Goal: Transaction & Acquisition: Purchase product/service

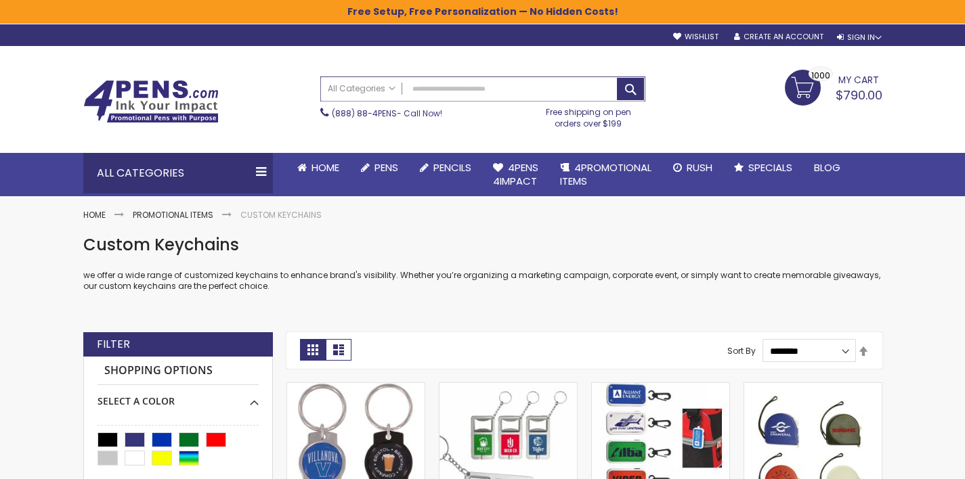
click at [490, 94] on input "Search" at bounding box center [483, 89] width 324 height 24
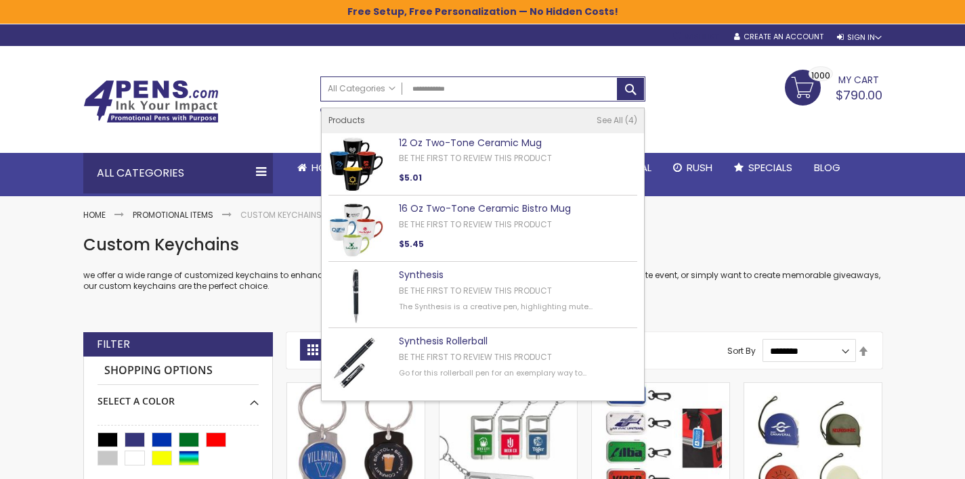
drag, startPoint x: 718, startPoint y: 50, endPoint x: 714, endPoint y: 41, distance: 10.6
click at [718, 50] on div "Toggle Nav Search All Categories All Categories Pens Plastic Pens Metal Pens Gr…" at bounding box center [483, 99] width 813 height 106
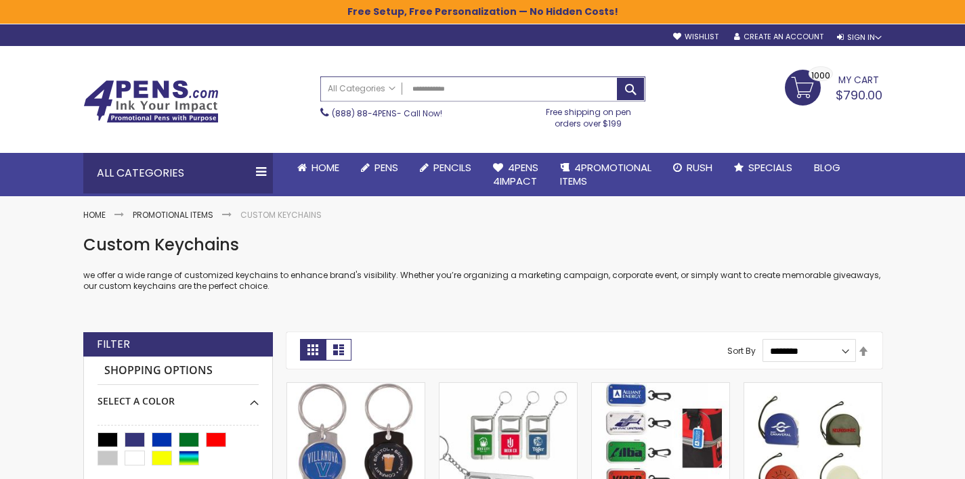
type input "**********"
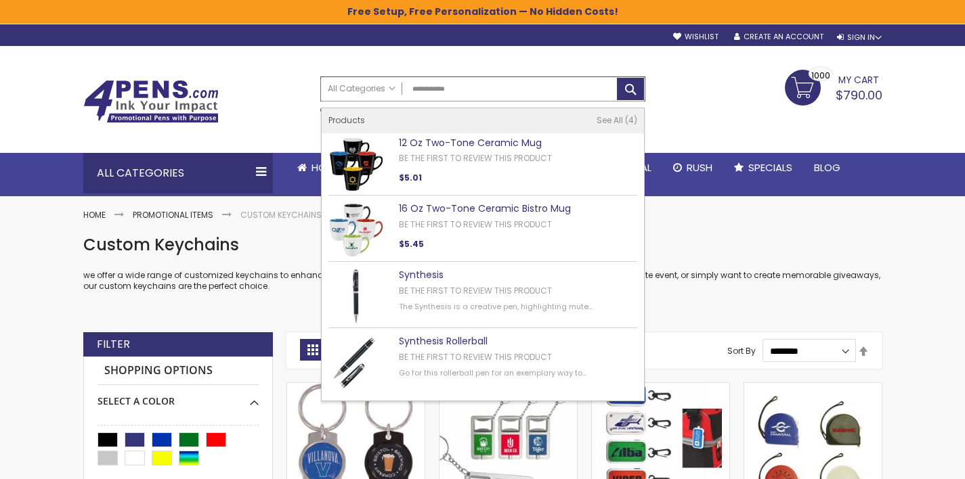
click at [506, 93] on input "**********" at bounding box center [483, 89] width 324 height 24
click at [505, 93] on input "**********" at bounding box center [483, 89] width 324 height 24
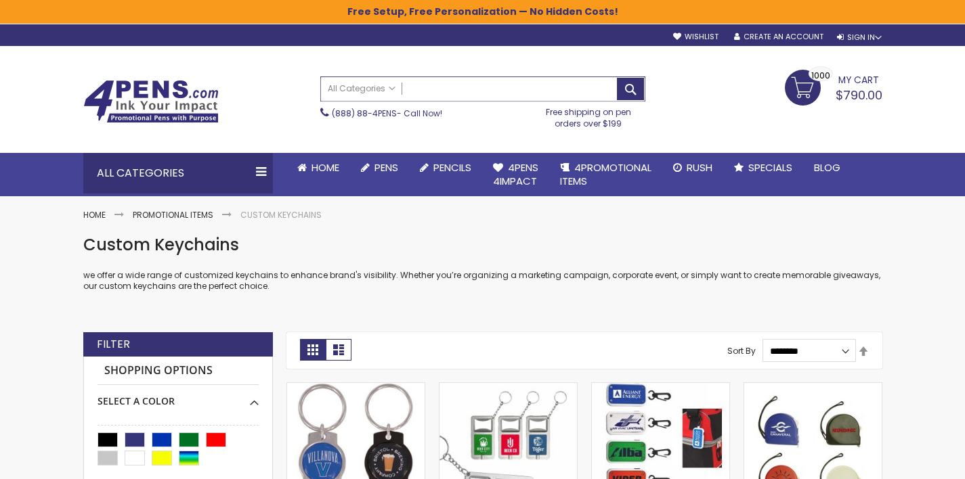
click at [487, 87] on input "Search" at bounding box center [483, 89] width 324 height 24
type input "*"
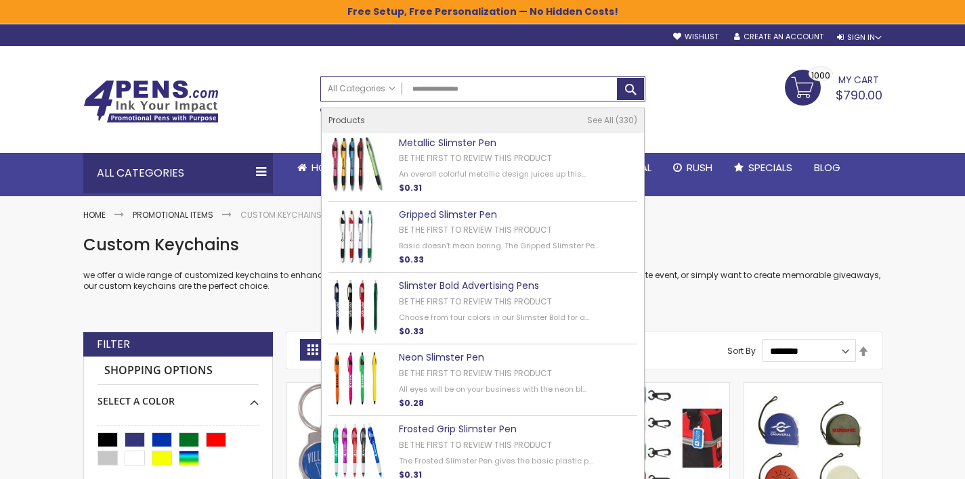
click at [483, 146] on link "Metallic Slimster Pen" at bounding box center [448, 143] width 98 height 14
type input "**********"
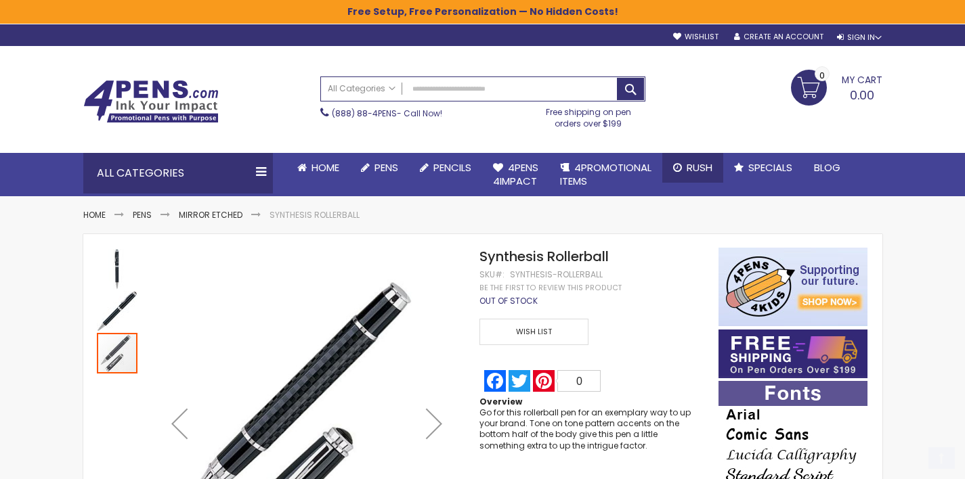
scroll to position [477, 0]
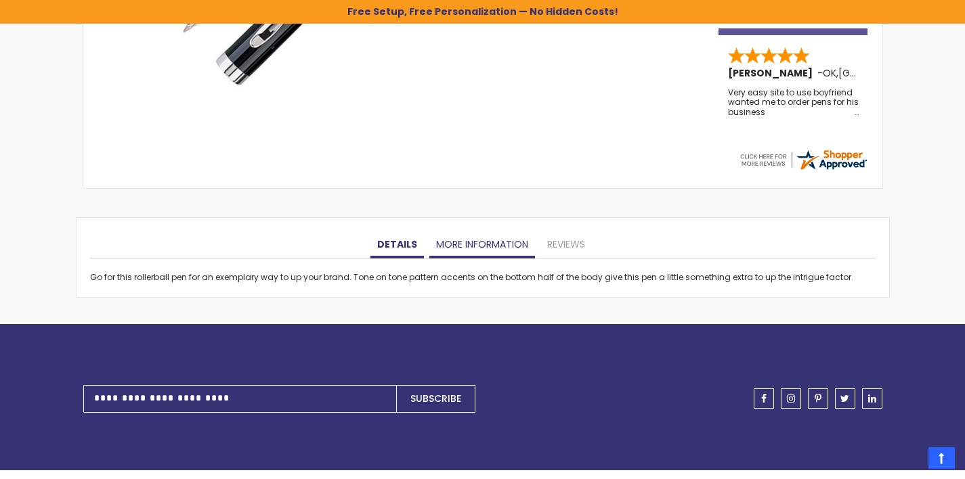
click at [471, 242] on link "More Information" at bounding box center [482, 245] width 106 height 27
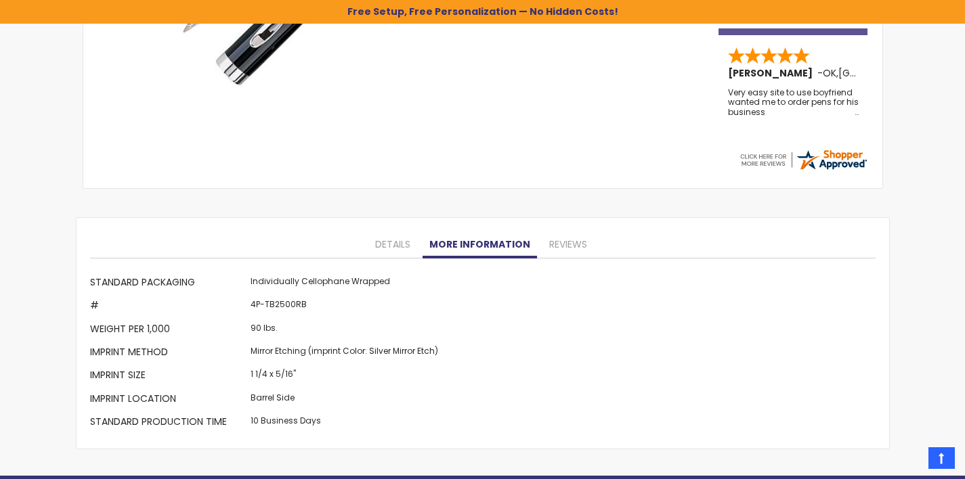
scroll to position [0, 0]
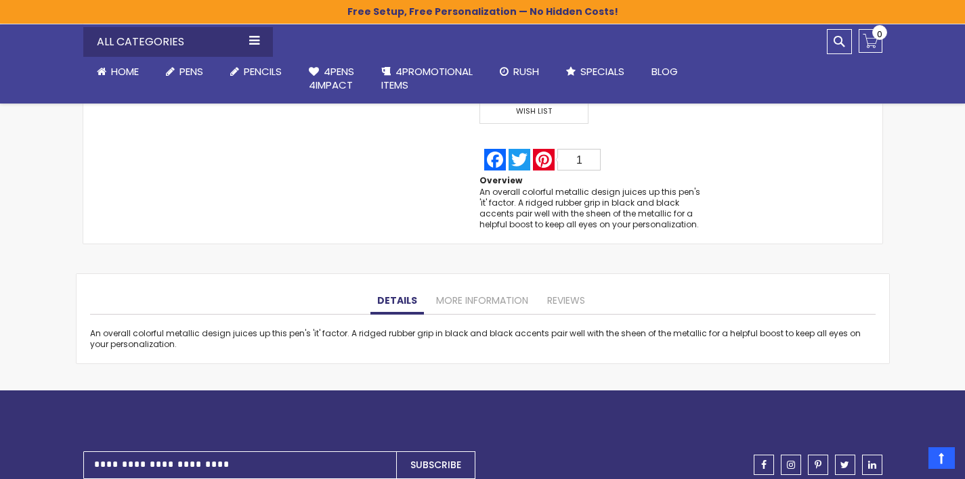
click at [489, 300] on link "More Information" at bounding box center [482, 301] width 106 height 27
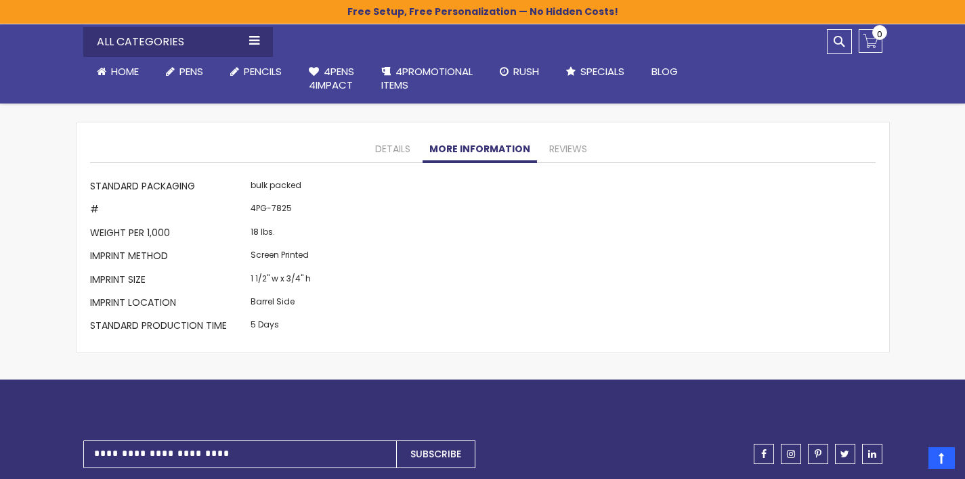
scroll to position [1180, 0]
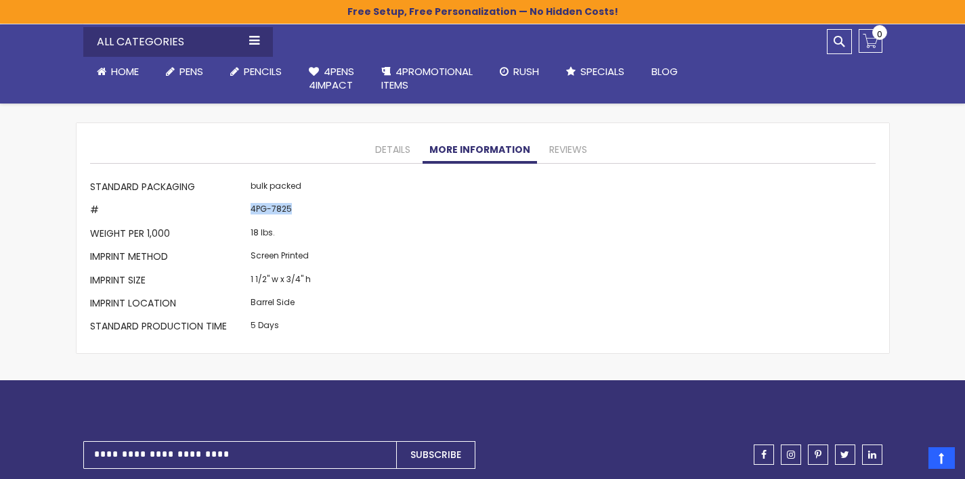
drag, startPoint x: 301, startPoint y: 215, endPoint x: 250, endPoint y: 211, distance: 51.6
click at [250, 211] on td "4PG-7825" at bounding box center [280, 211] width 67 height 23
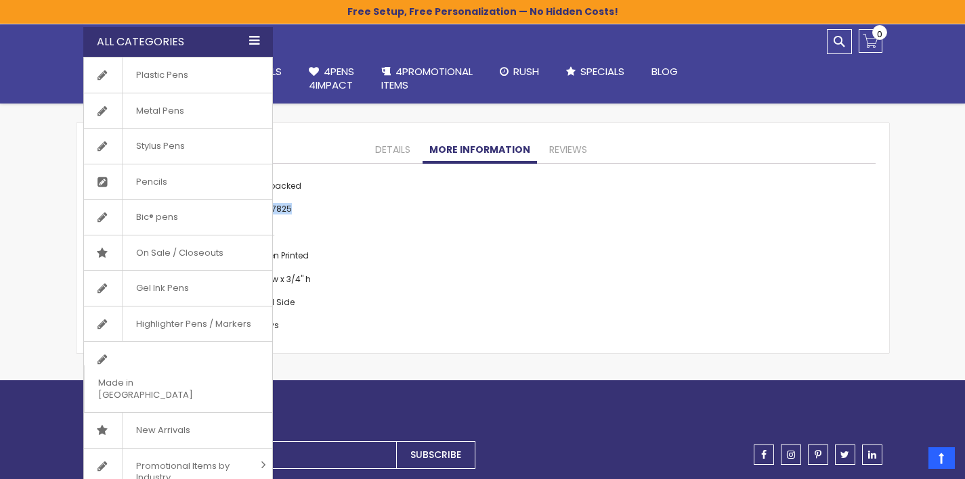
copy td "4PG-7825"
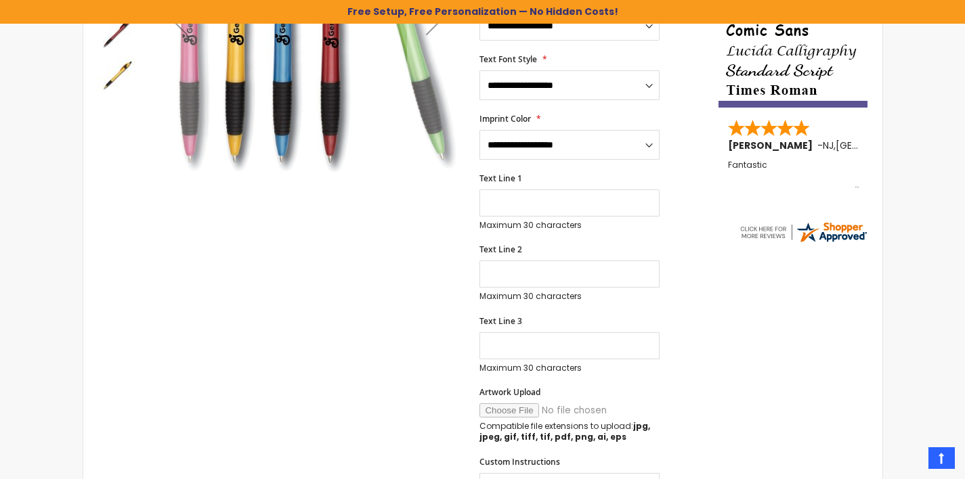
scroll to position [99, 0]
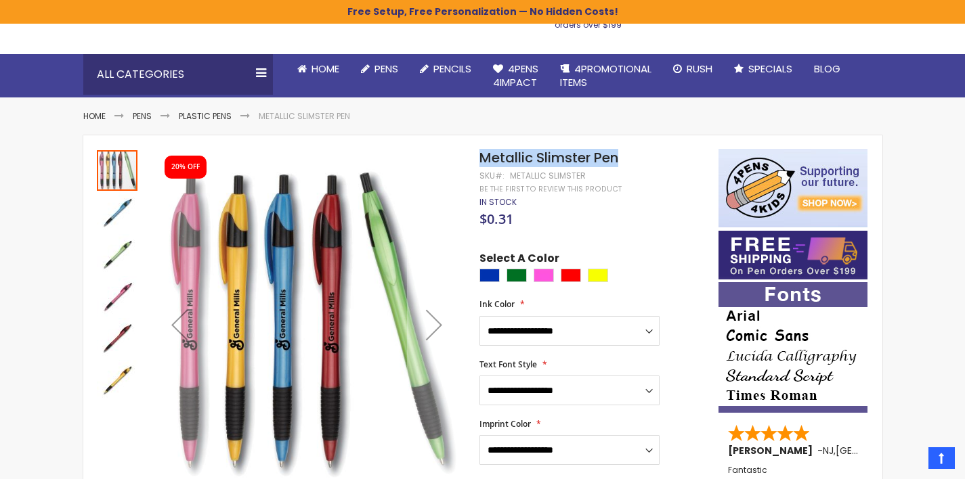
drag, startPoint x: 634, startPoint y: 160, endPoint x: 481, endPoint y: 155, distance: 153.1
click at [481, 155] on h1 "Metallic Slimster Pen" at bounding box center [591, 158] width 225 height 18
copy span "Metallic Slimster Pen"
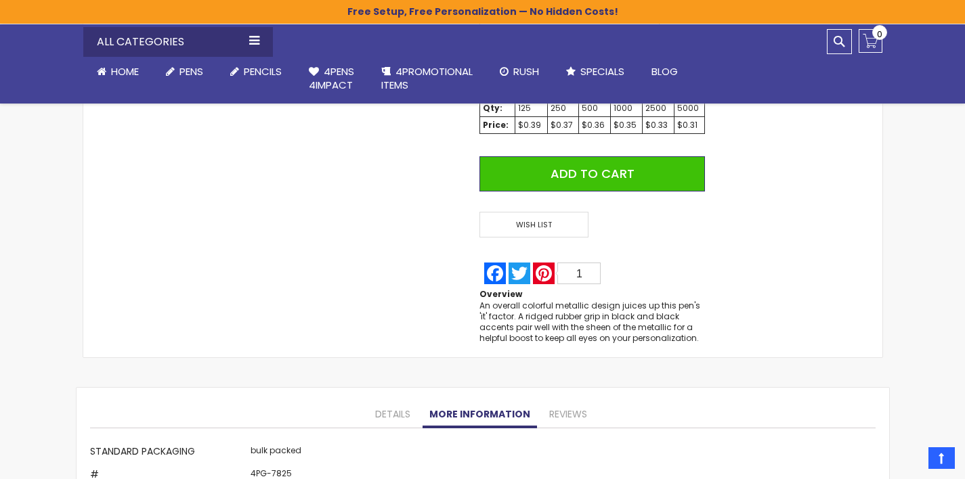
scroll to position [1205, 0]
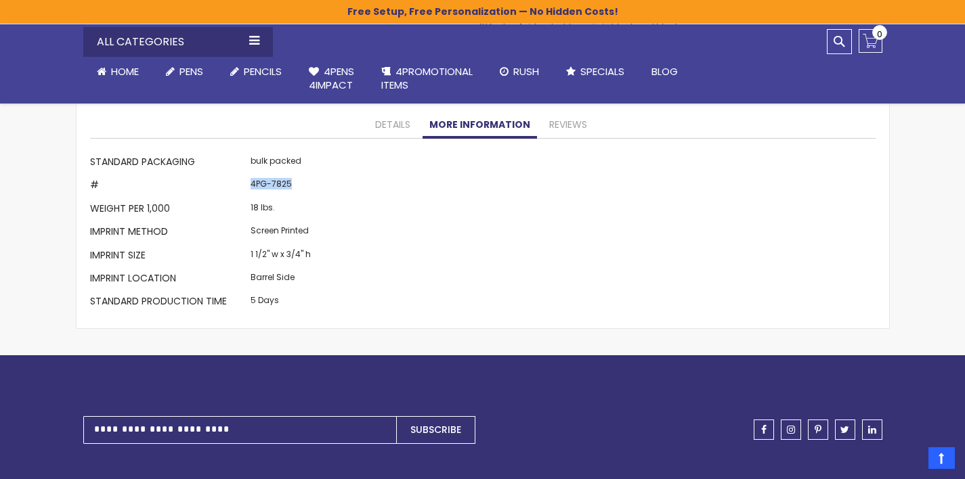
drag, startPoint x: 295, startPoint y: 186, endPoint x: 246, endPoint y: 184, distance: 48.1
click at [247, 184] on td "4PG-7825" at bounding box center [280, 186] width 67 height 23
copy td "4PG-7825"
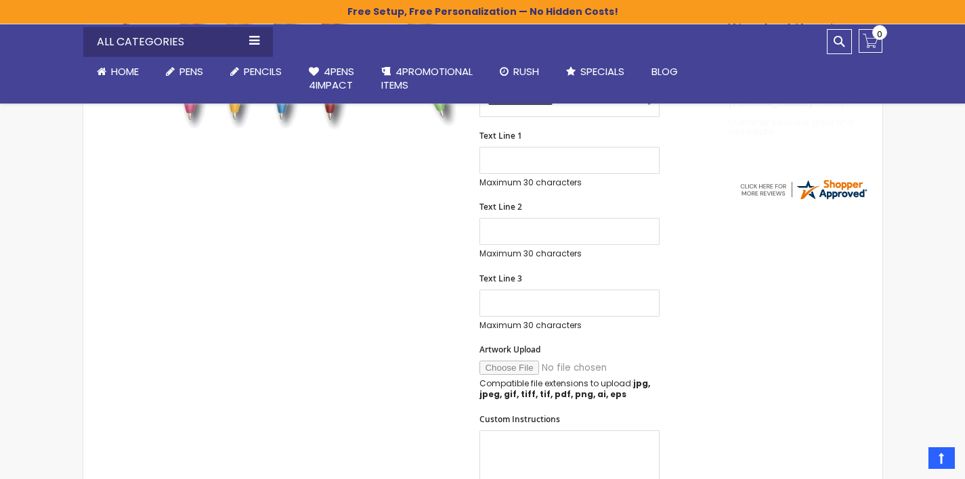
scroll to position [0, 0]
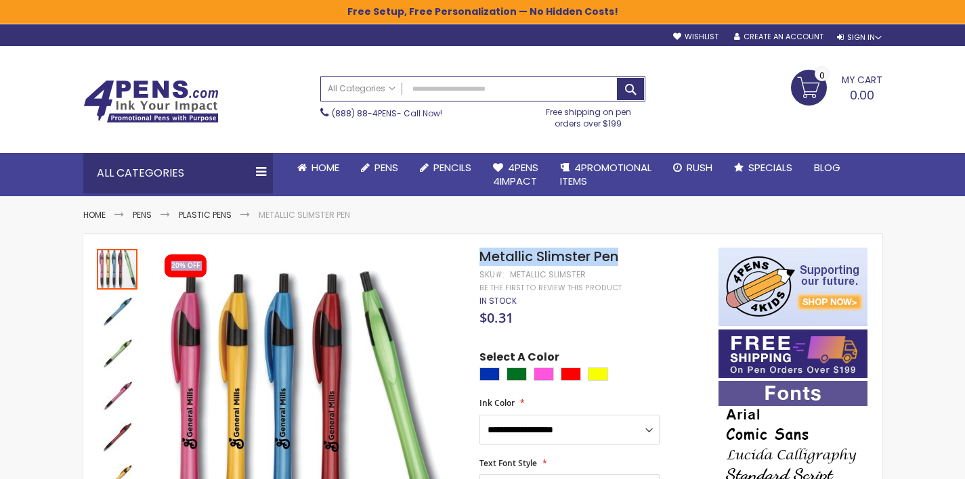
drag, startPoint x: 641, startPoint y: 259, endPoint x: 469, endPoint y: 255, distance: 172.0
copy div "Skip to the end of the images gallery 20% OFF Skip to the beginning of the imag…"
click at [702, 98] on div "My Cart 0.00 0 My Cart Close You have no items in your shopping cart." at bounding box center [770, 87] width 237 height 34
drag, startPoint x: 625, startPoint y: 257, endPoint x: 481, endPoint y: 255, distance: 144.3
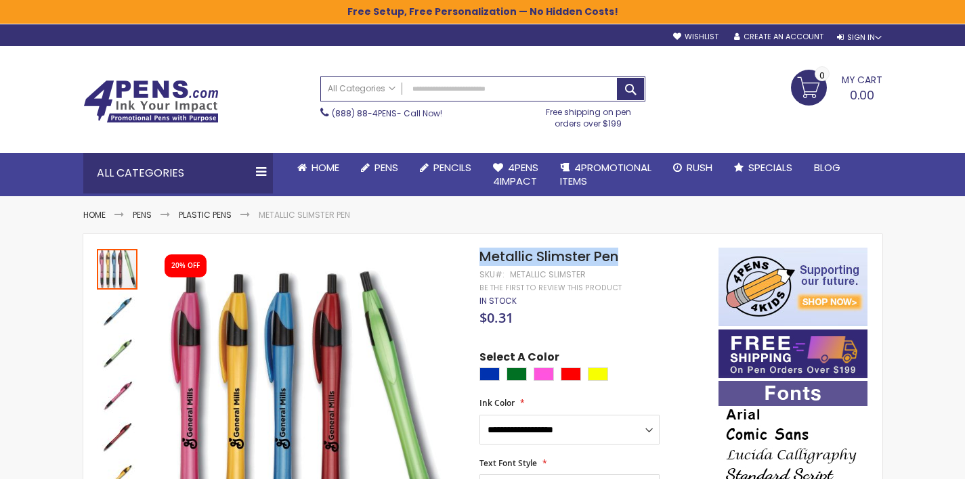
click at [481, 255] on h1 "Metallic Slimster Pen" at bounding box center [591, 257] width 225 height 18
copy span "Metallic Slimster Pen"
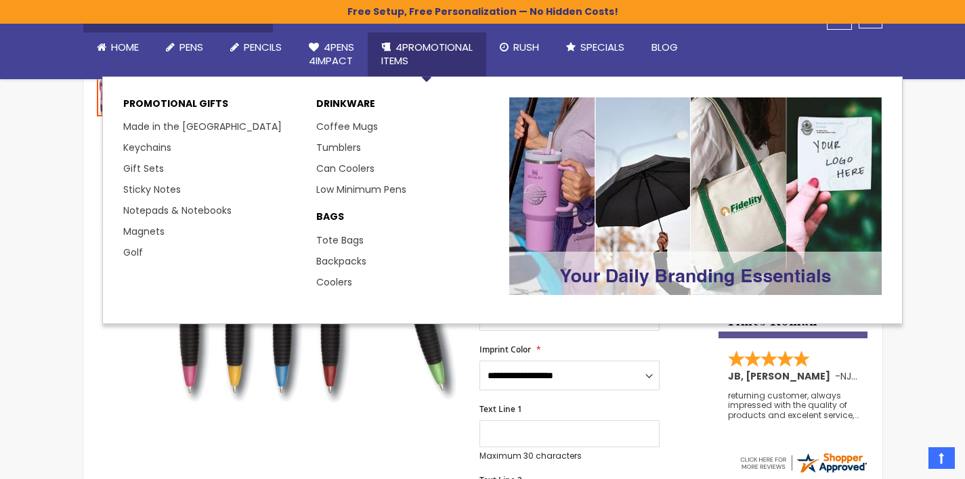
scroll to position [629, 0]
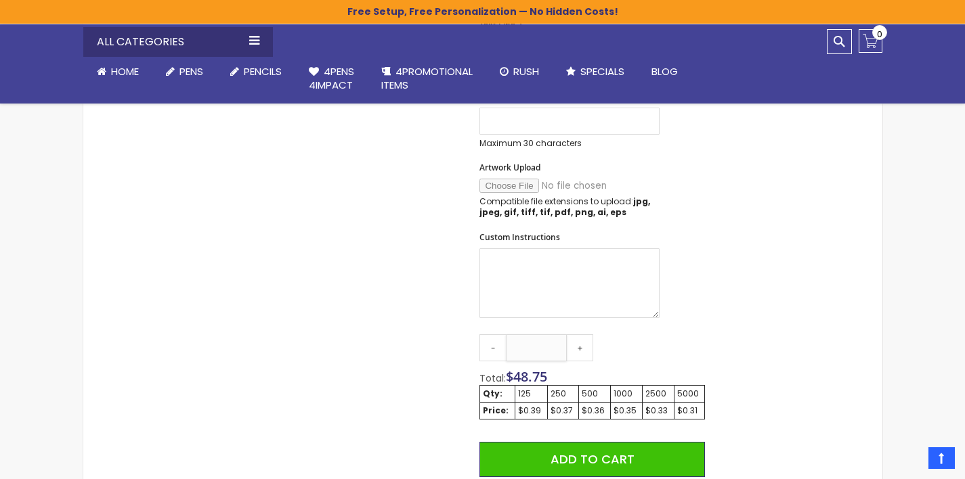
click at [556, 349] on input "***" at bounding box center [536, 348] width 61 height 27
type input "****"
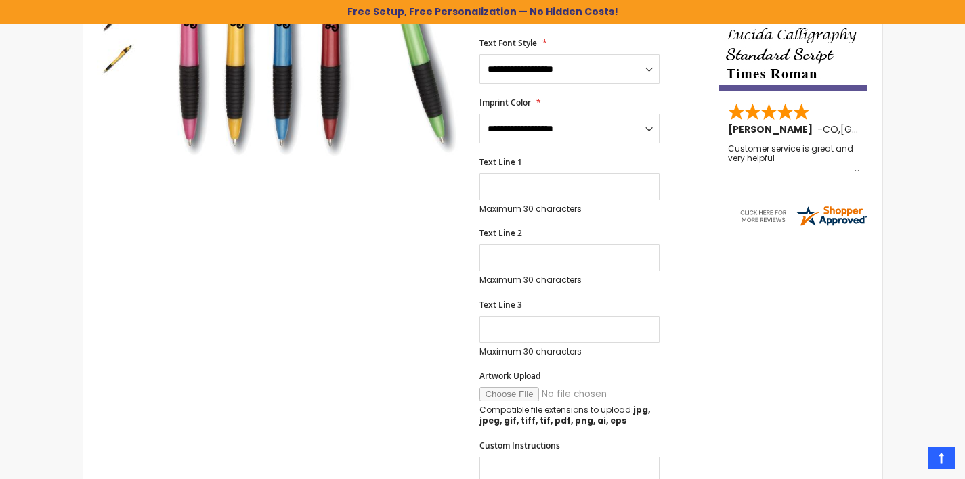
scroll to position [193, 0]
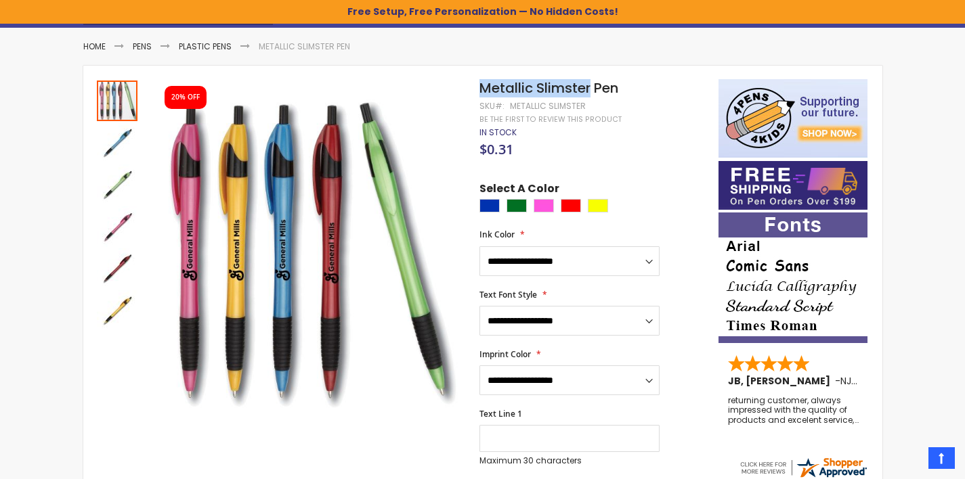
drag, startPoint x: 481, startPoint y: 83, endPoint x: 590, endPoint y: 82, distance: 109.0
click at [590, 82] on span "Metallic Slimster Pen" at bounding box center [548, 88] width 139 height 19
copy span "Metallic Slimster"
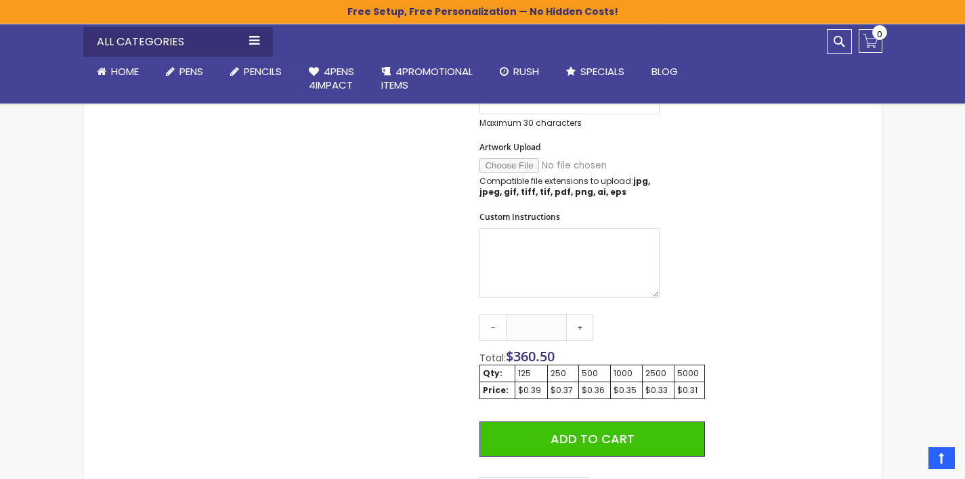
scroll to position [674, 0]
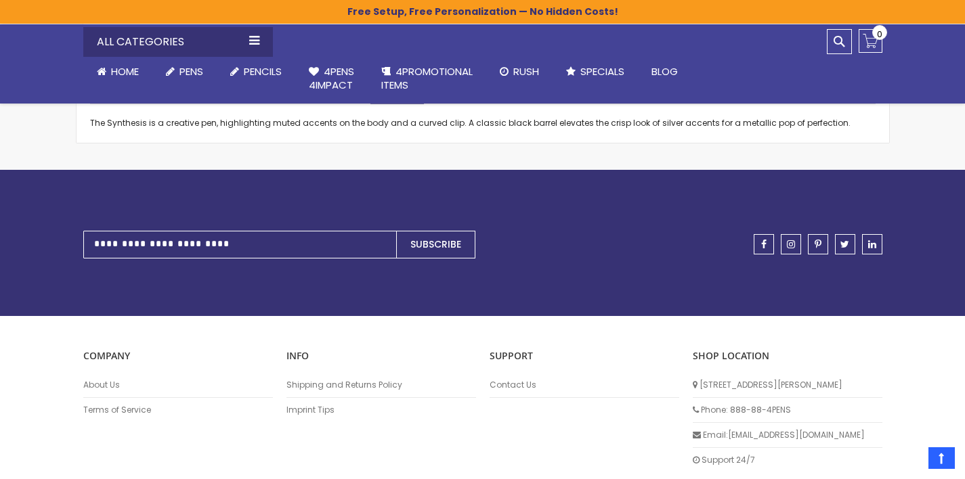
scroll to position [568, 0]
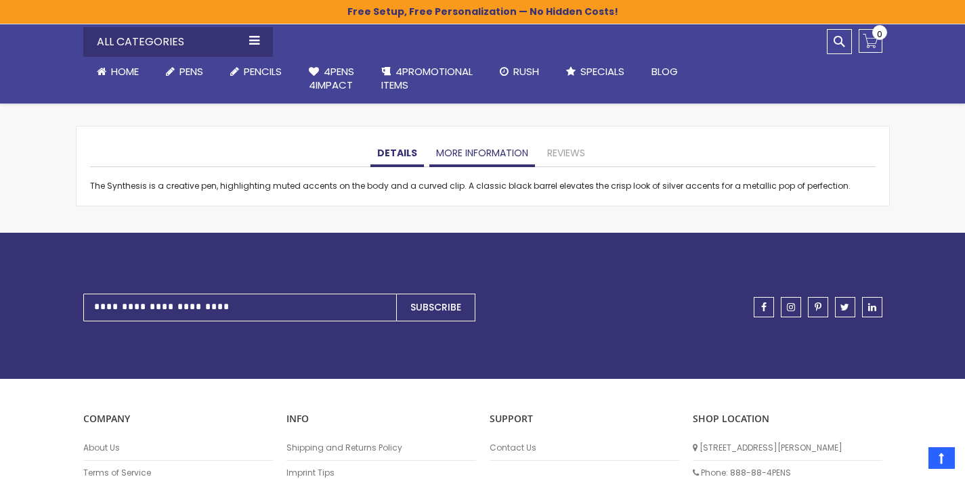
click at [459, 144] on link "More Information" at bounding box center [482, 153] width 106 height 27
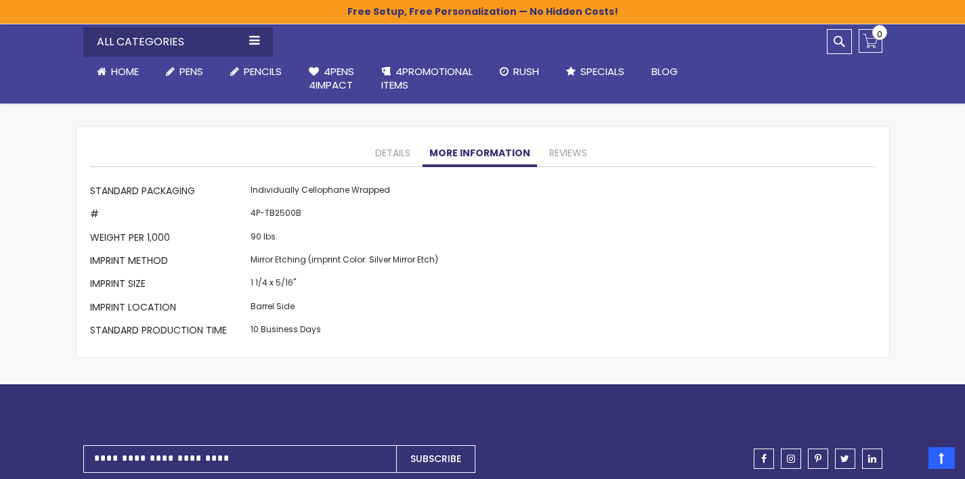
click at [284, 215] on td "4P-TB2500B" at bounding box center [344, 216] width 194 height 23
drag, startPoint x: 265, startPoint y: 211, endPoint x: 305, endPoint y: 215, distance: 40.9
click at [305, 215] on td "4P-TB2500B" at bounding box center [344, 216] width 194 height 23
copy td "TB2500B"
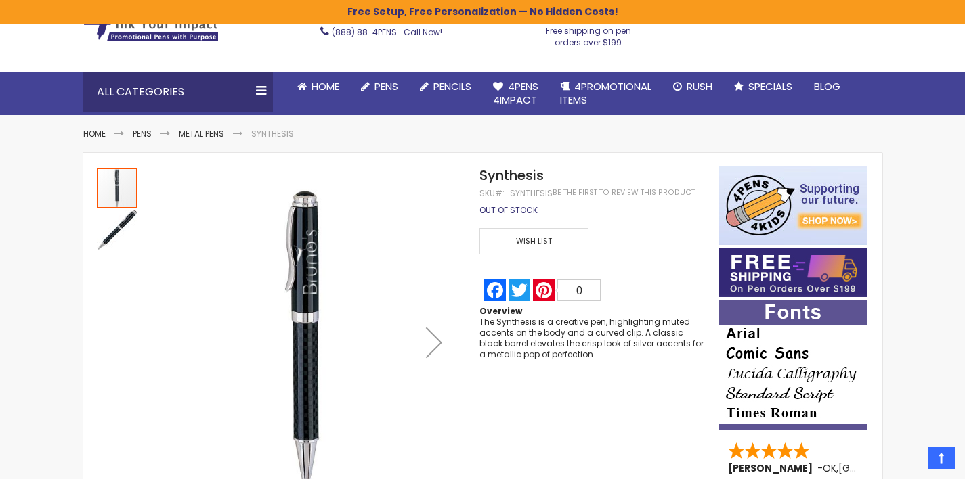
scroll to position [0, 0]
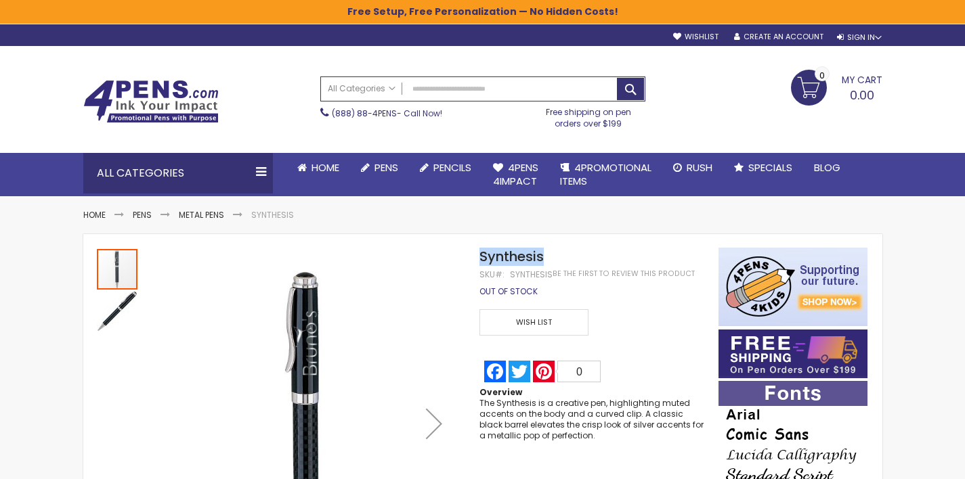
drag, startPoint x: 555, startPoint y: 255, endPoint x: 475, endPoint y: 255, distance: 79.9
click at [475, 255] on div "Skip to the end of the images gallery Skip to the beginning of the images galle…" at bounding box center [401, 423] width 622 height 351
copy div "Skip to the end of the images gallery Skip to the beginning of the images galle…"
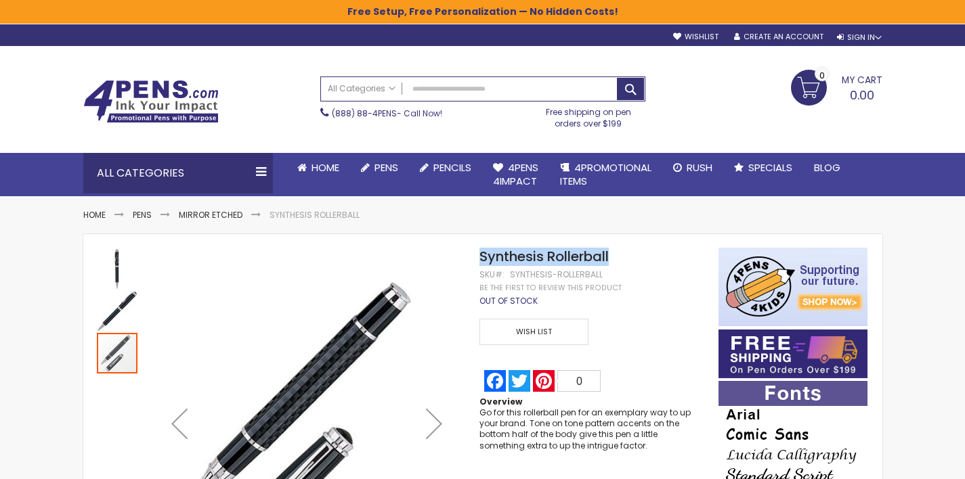
drag, startPoint x: 621, startPoint y: 257, endPoint x: 481, endPoint y: 264, distance: 140.4
click at [481, 264] on h1 "Synthesis Rollerball" at bounding box center [591, 257] width 225 height 18
copy span "Synthesis Rollerball"
